Goal: Information Seeking & Learning: Understand process/instructions

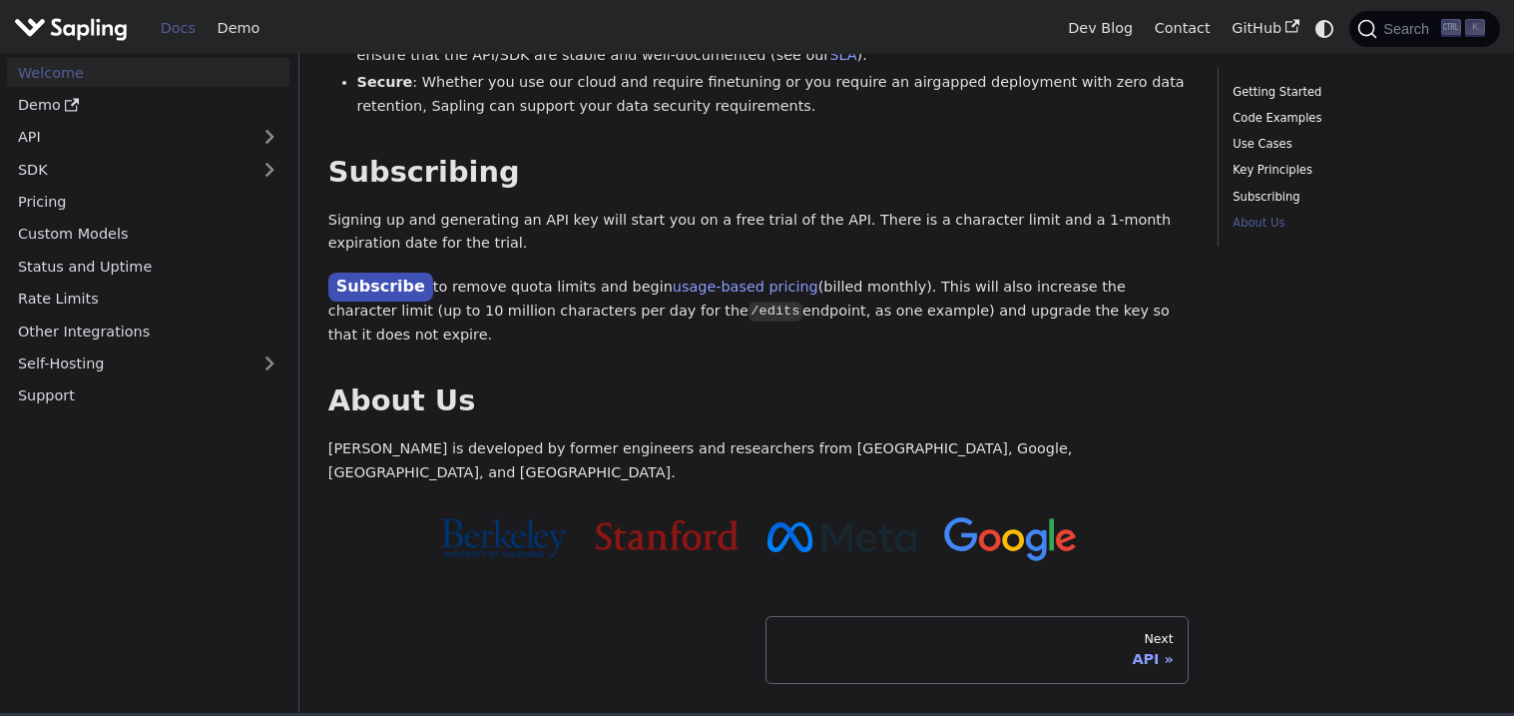
scroll to position [1685, 0]
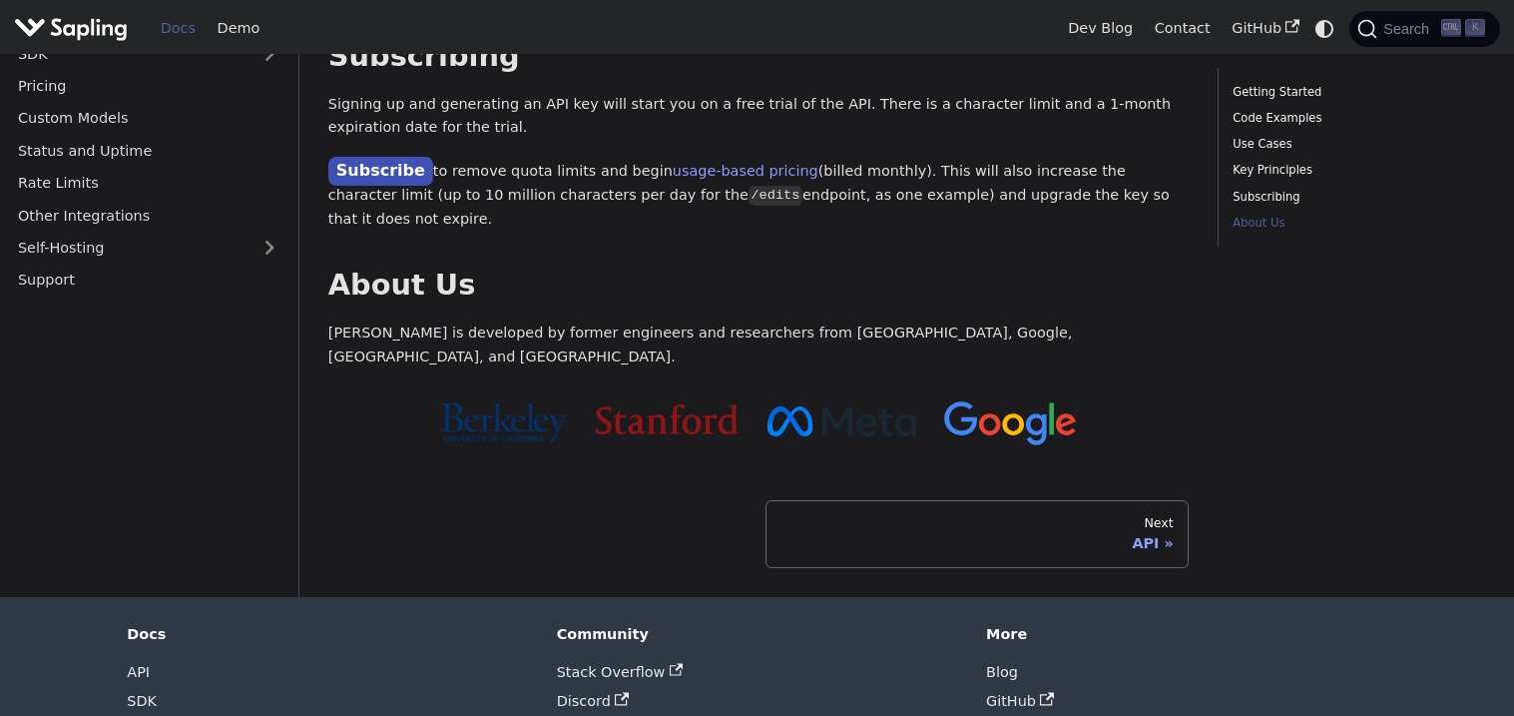
drag, startPoint x: 327, startPoint y: 245, endPoint x: 843, endPoint y: 715, distance: 697.5
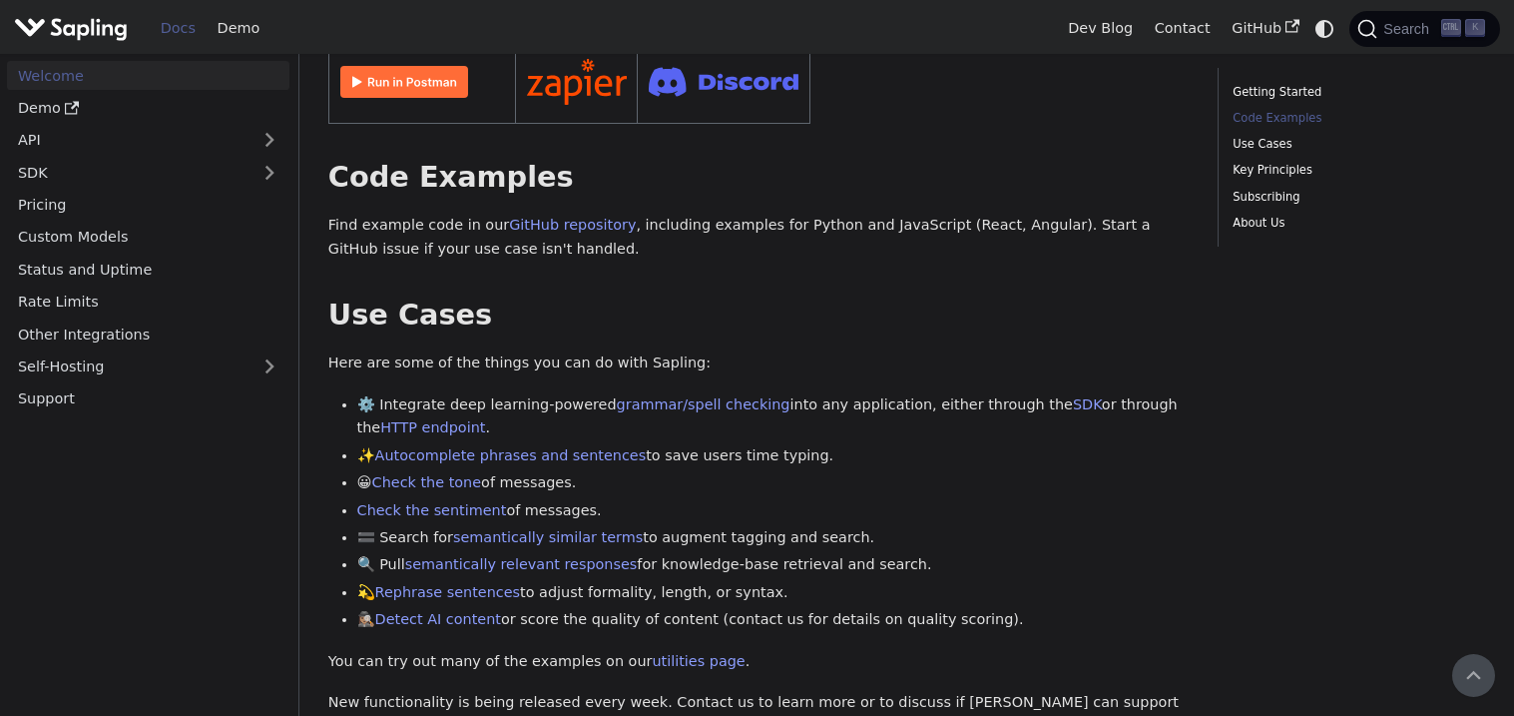
scroll to position [0, 0]
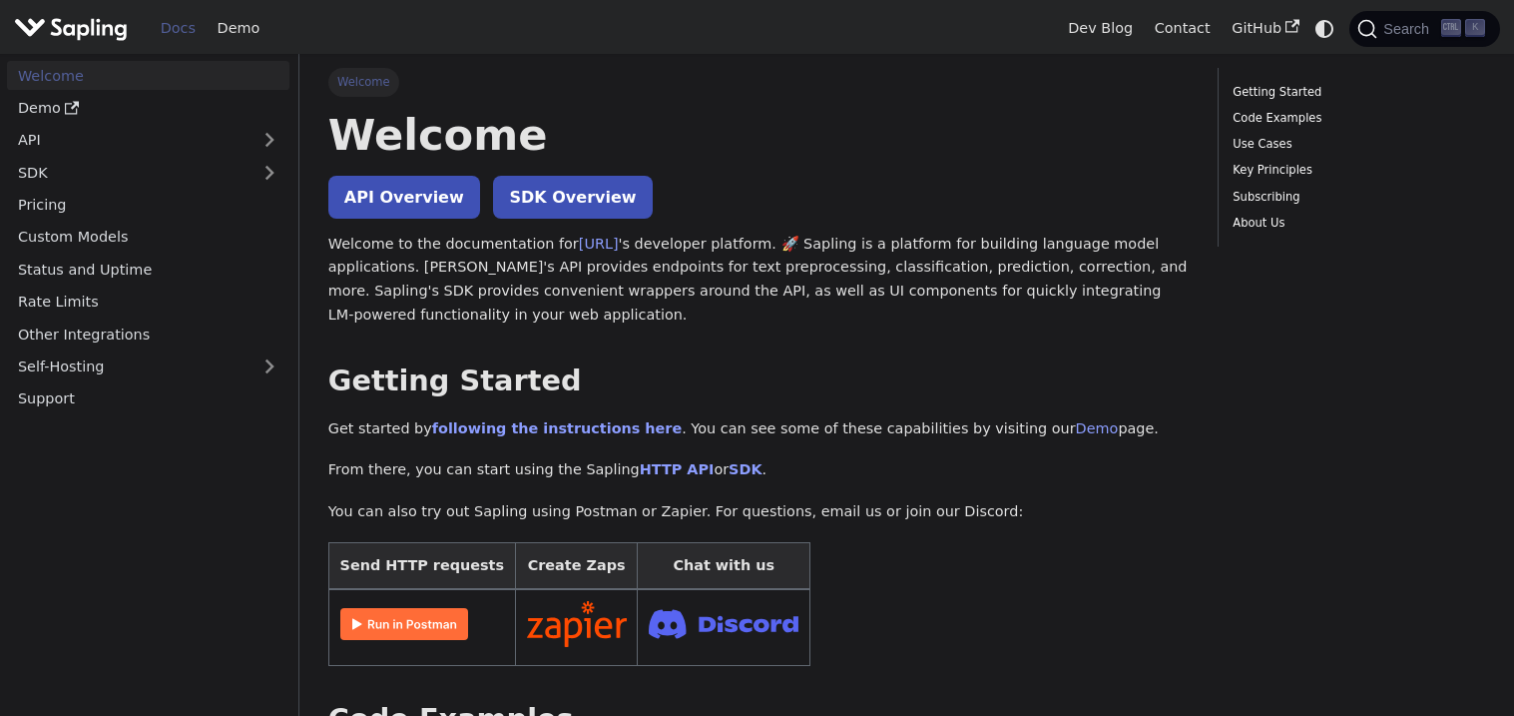
click at [557, 261] on p "Welcome to the documentation for [URL] 's developer platform. 🚀 Sapling is a pl…" at bounding box center [758, 280] width 861 height 95
click at [372, 197] on link "API Overview" at bounding box center [404, 197] width 152 height 43
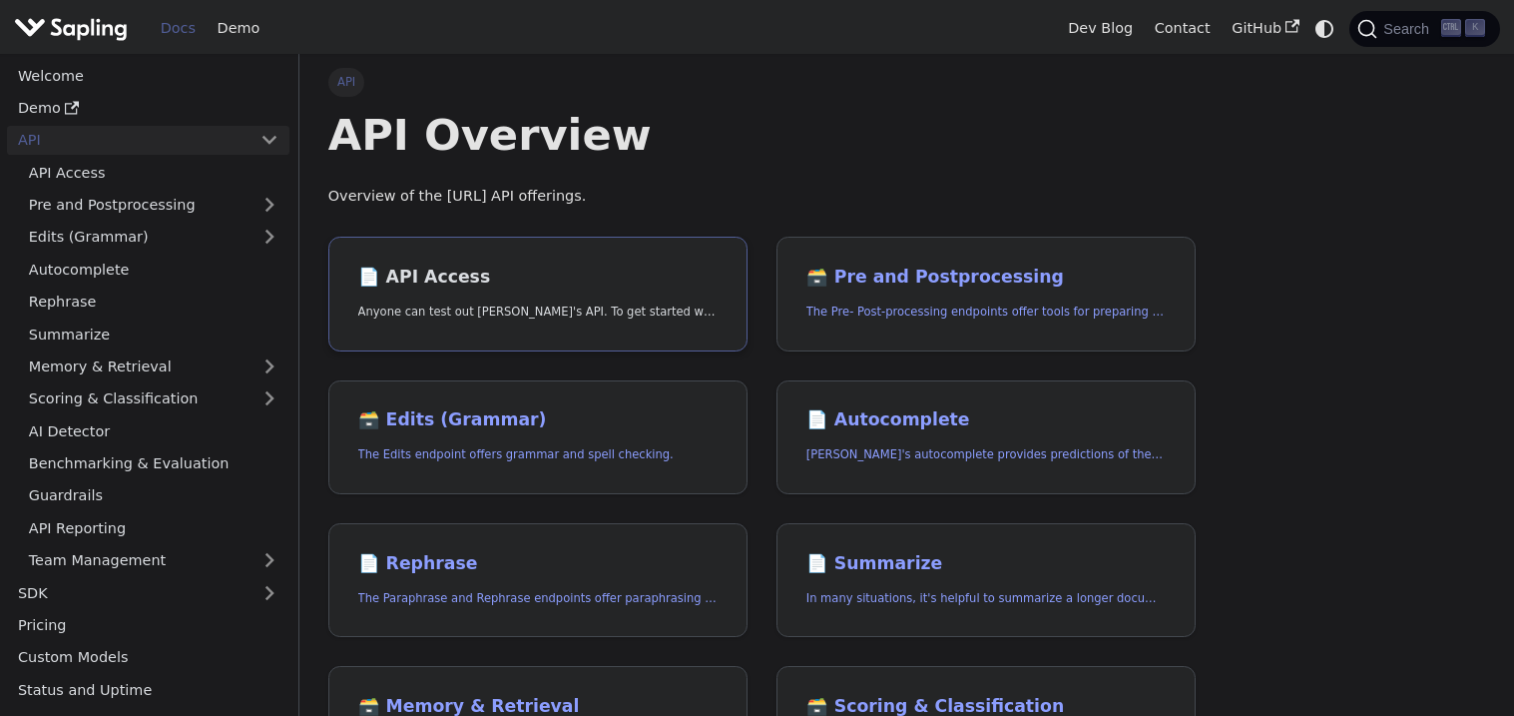
click at [415, 286] on h2 "📄️ API Access" at bounding box center [538, 278] width 360 height 22
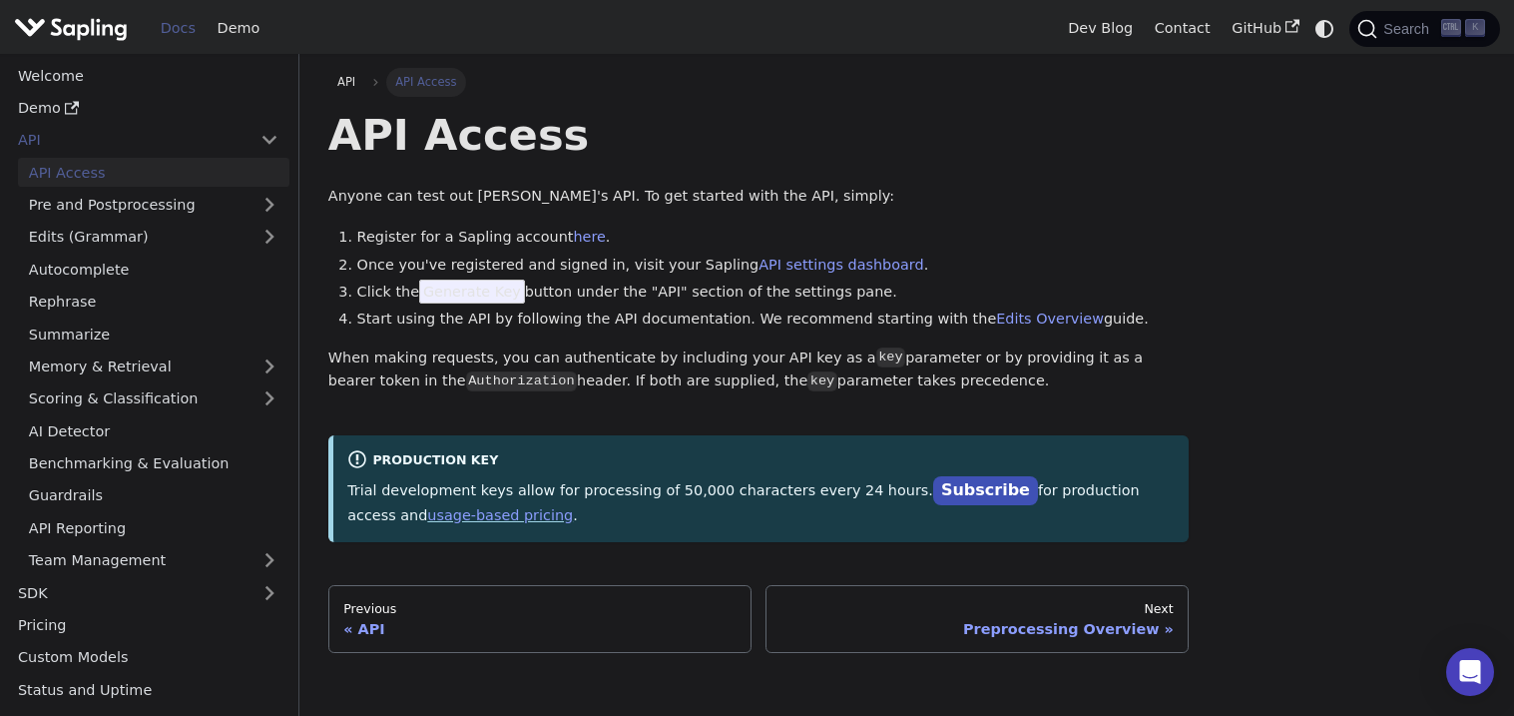
click at [364, 243] on li "Register for a Sapling account here ." at bounding box center [773, 238] width 833 height 24
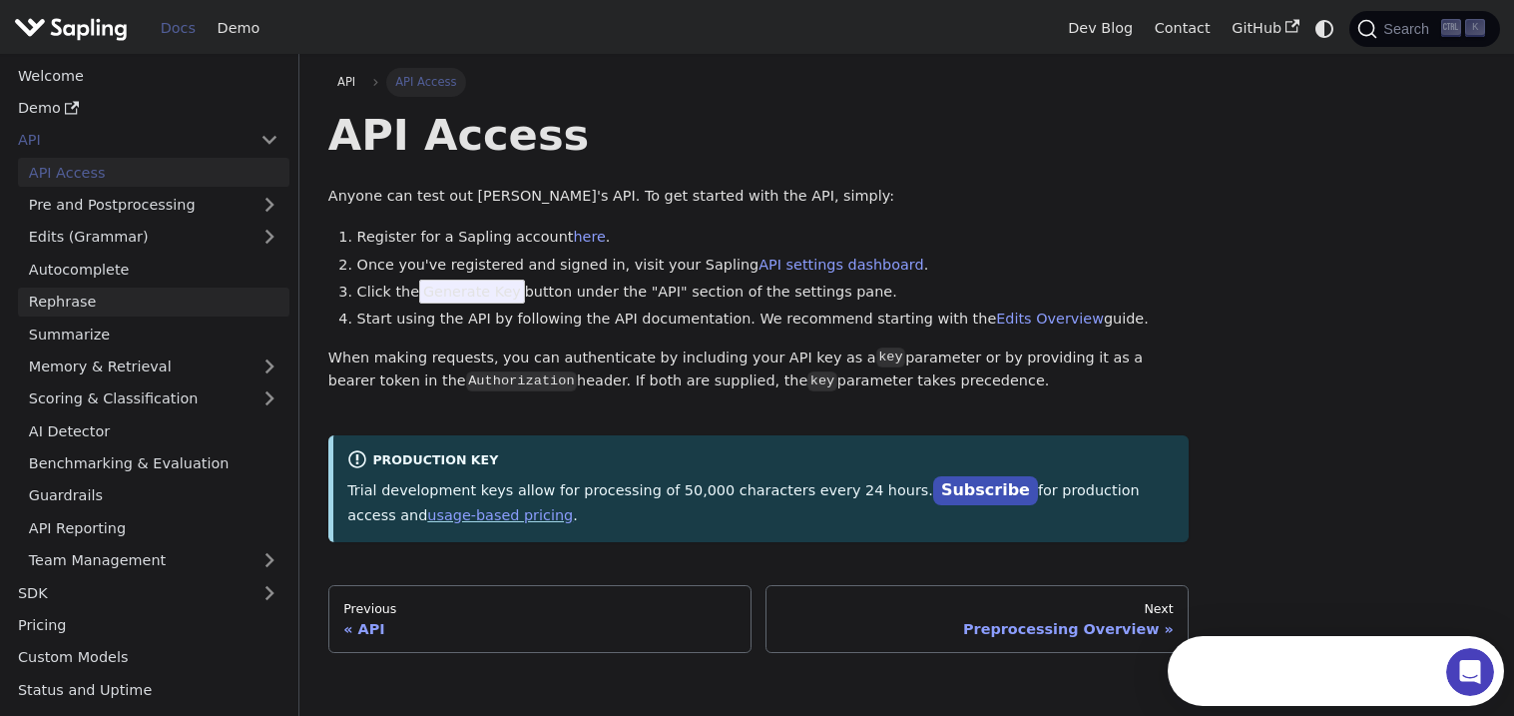
click at [94, 296] on link "Rephrase" at bounding box center [154, 302] width 272 height 29
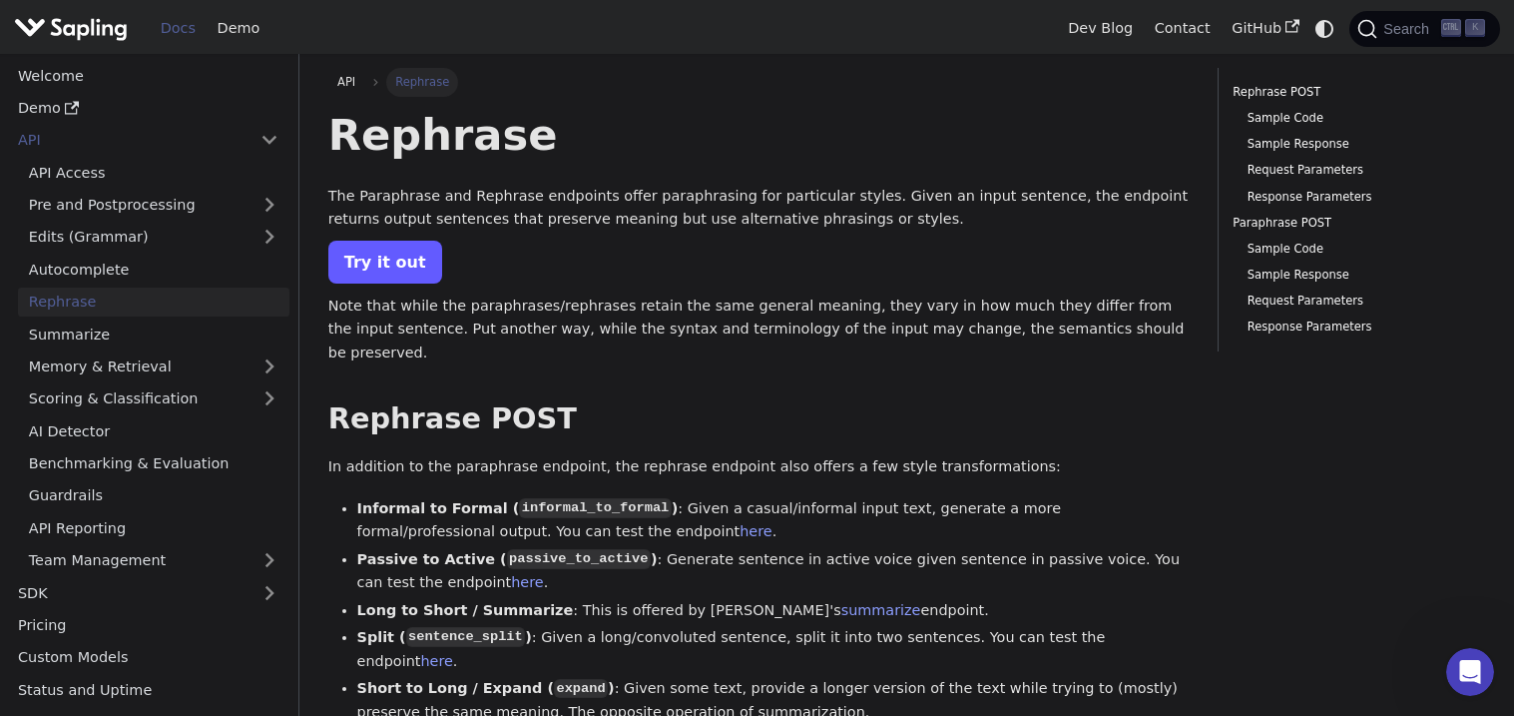
click at [392, 262] on link "Try it out" at bounding box center [385, 262] width 114 height 43
